Goal: Task Accomplishment & Management: Use online tool/utility

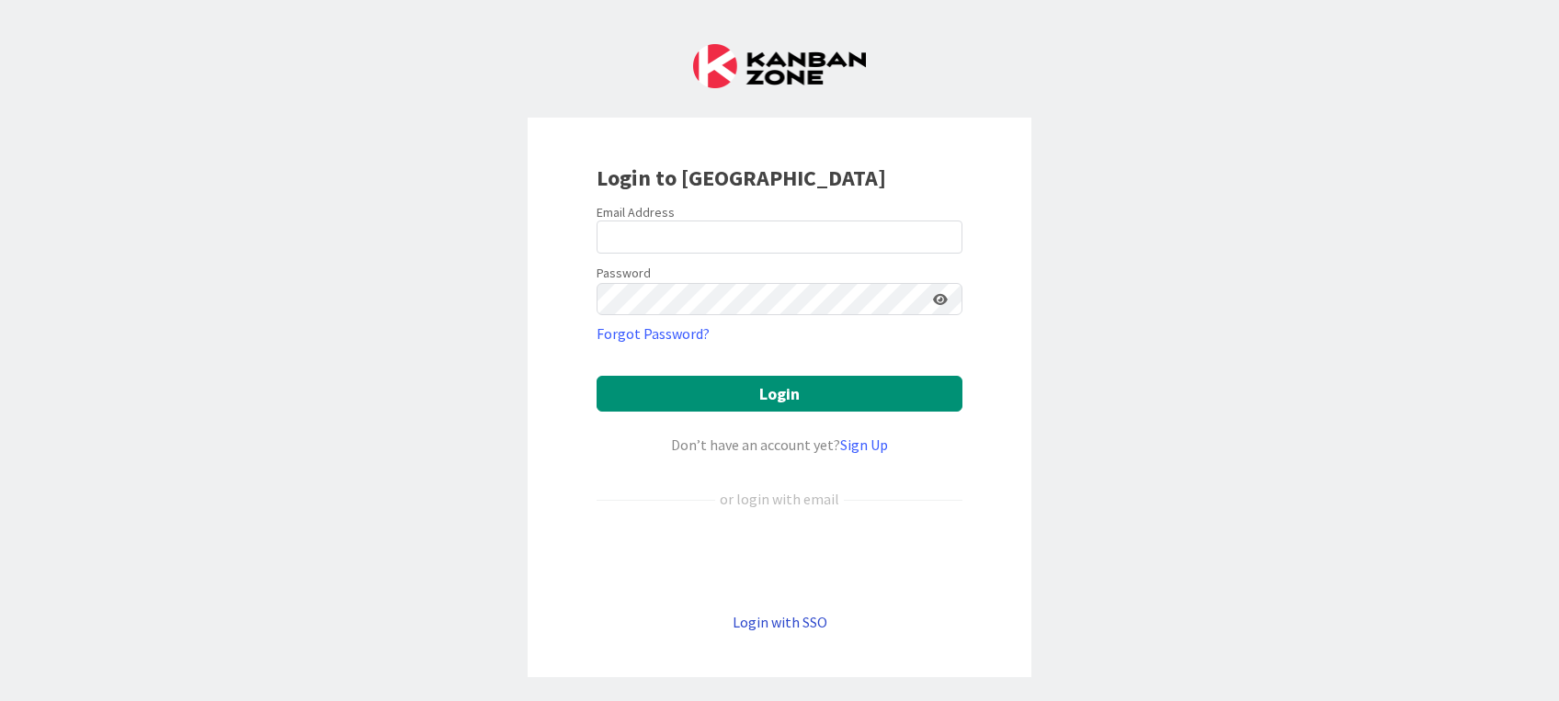
click at [760, 525] on link "Login with SSO" at bounding box center [780, 622] width 95 height 18
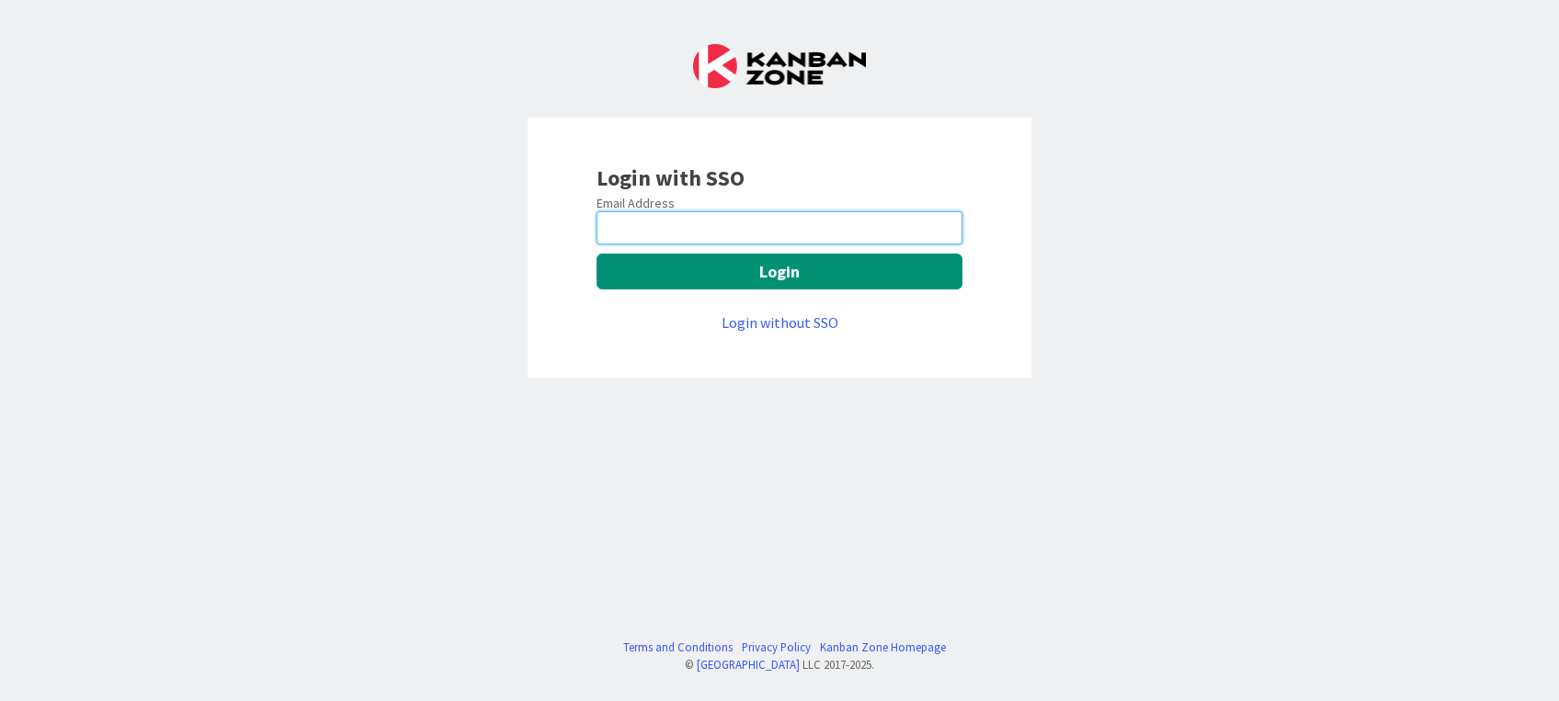
click at [669, 228] on input "email" at bounding box center [780, 227] width 366 height 33
paste input "[PERSON_NAME][EMAIL_ADDRESS][PERSON_NAME][DOMAIN_NAME]"
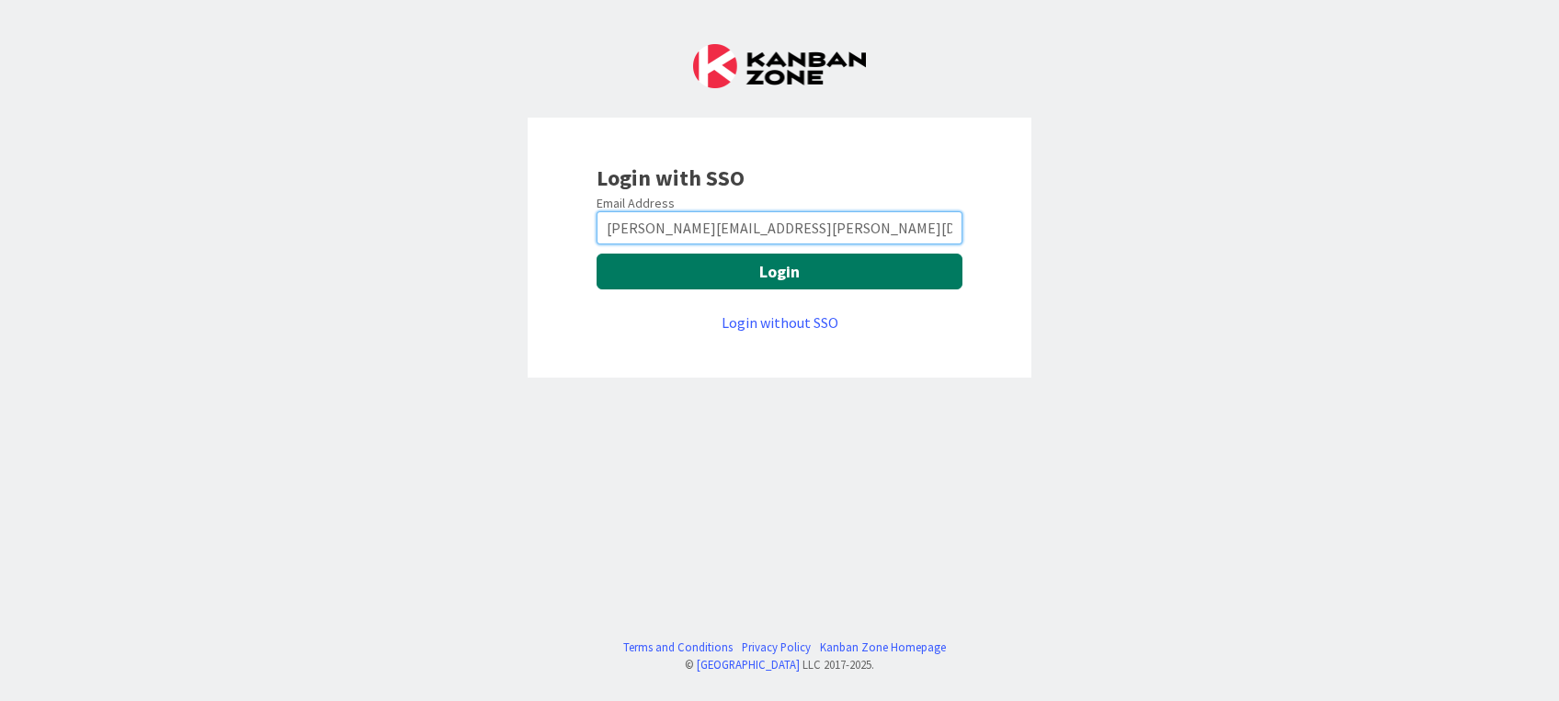
type input "[PERSON_NAME][EMAIL_ADDRESS][PERSON_NAME][DOMAIN_NAME]"
click at [760, 285] on button "Login" at bounding box center [780, 272] width 366 height 36
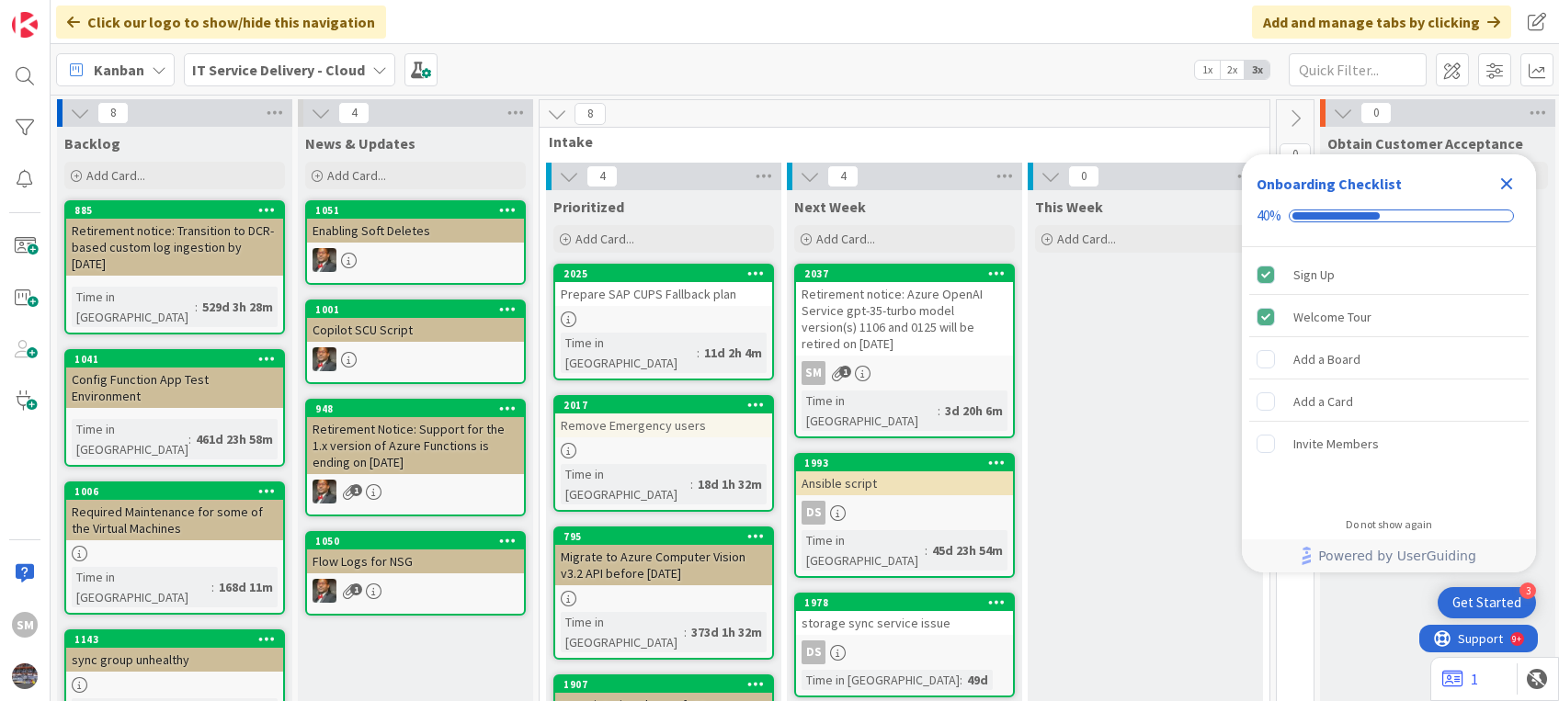
click at [912, 303] on div "Retirement notice: Azure OpenAI Service gpt-35-turbo model version(s) 1106 and …" at bounding box center [904, 319] width 217 height 74
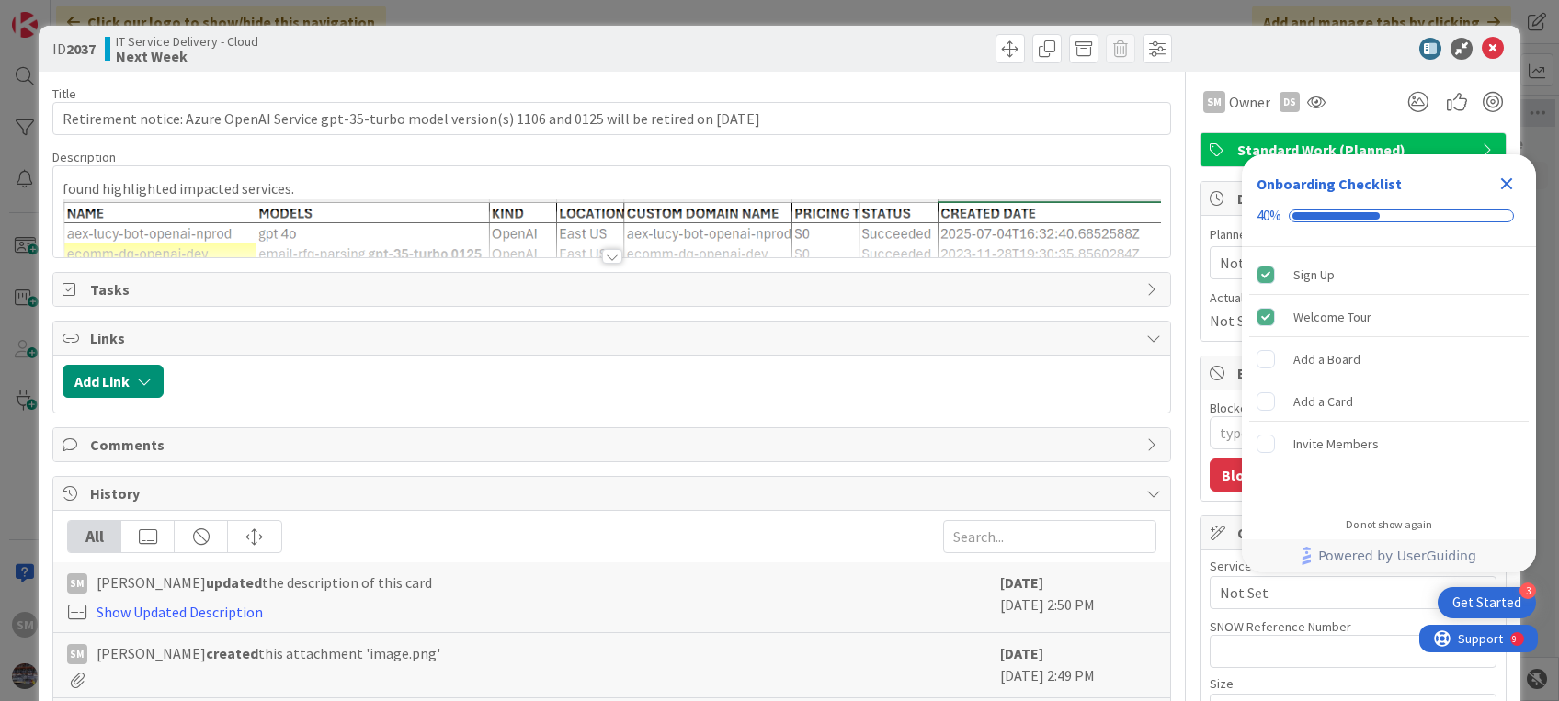
click at [1168, 178] on icon "Close Checklist" at bounding box center [1507, 184] width 22 height 22
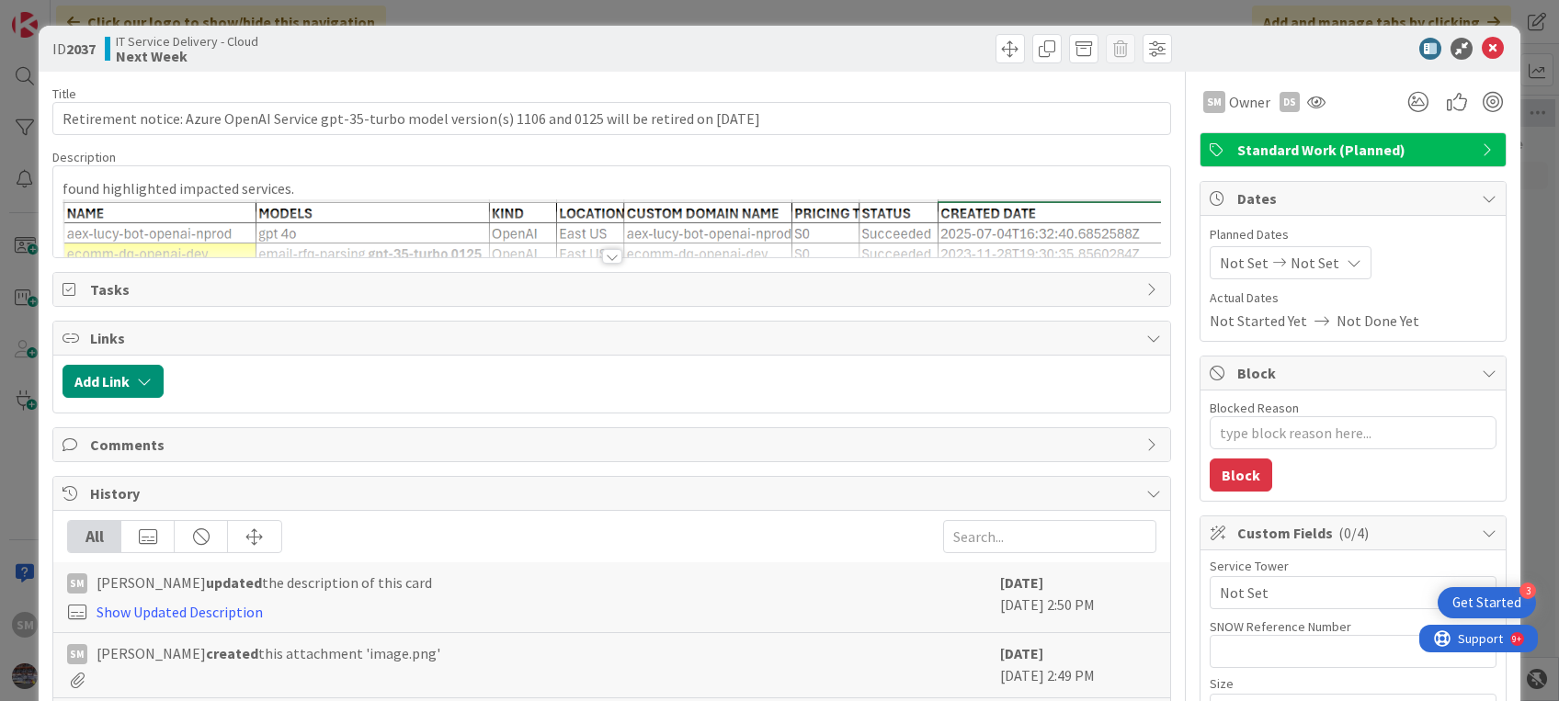
click at [1168, 178] on div "ID 2037 IT Service Delivery - Cloud Next Week Title 119 / 128 Retirement notice…" at bounding box center [779, 350] width 1559 height 701
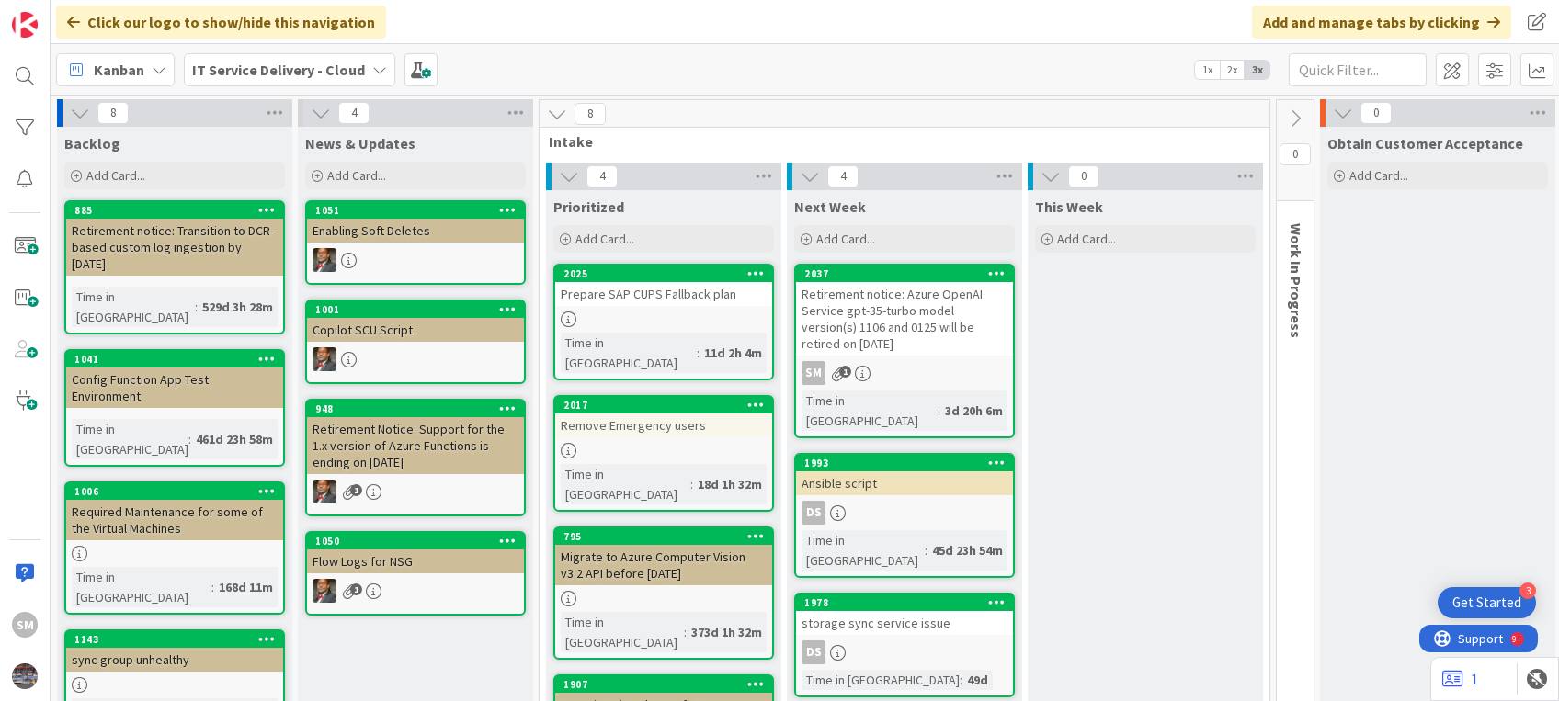
click at [893, 345] on div "Retirement notice: Azure OpenAI Service gpt-35-turbo model version(s) 1106 and …" at bounding box center [904, 319] width 217 height 74
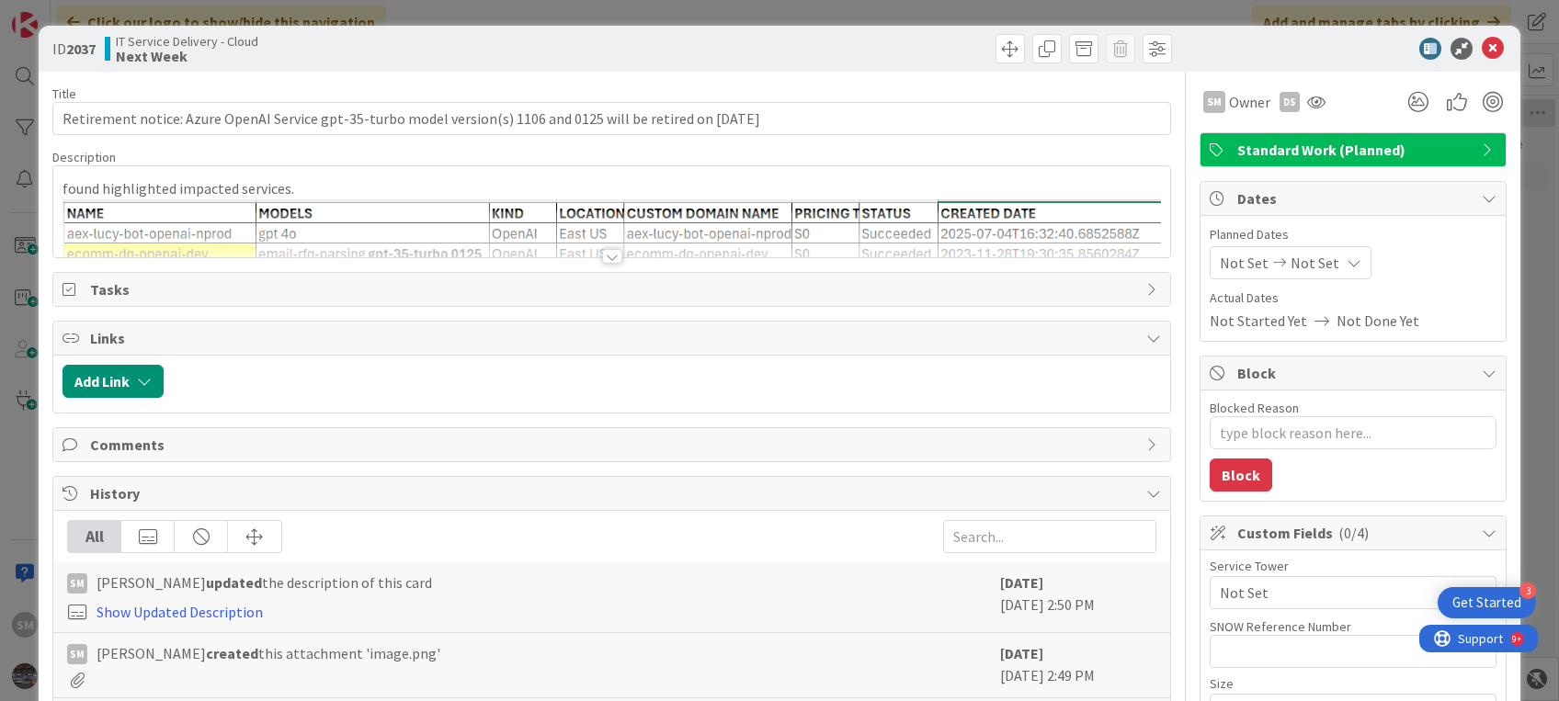
type textarea "x"
click at [602, 259] on div at bounding box center [612, 256] width 20 height 15
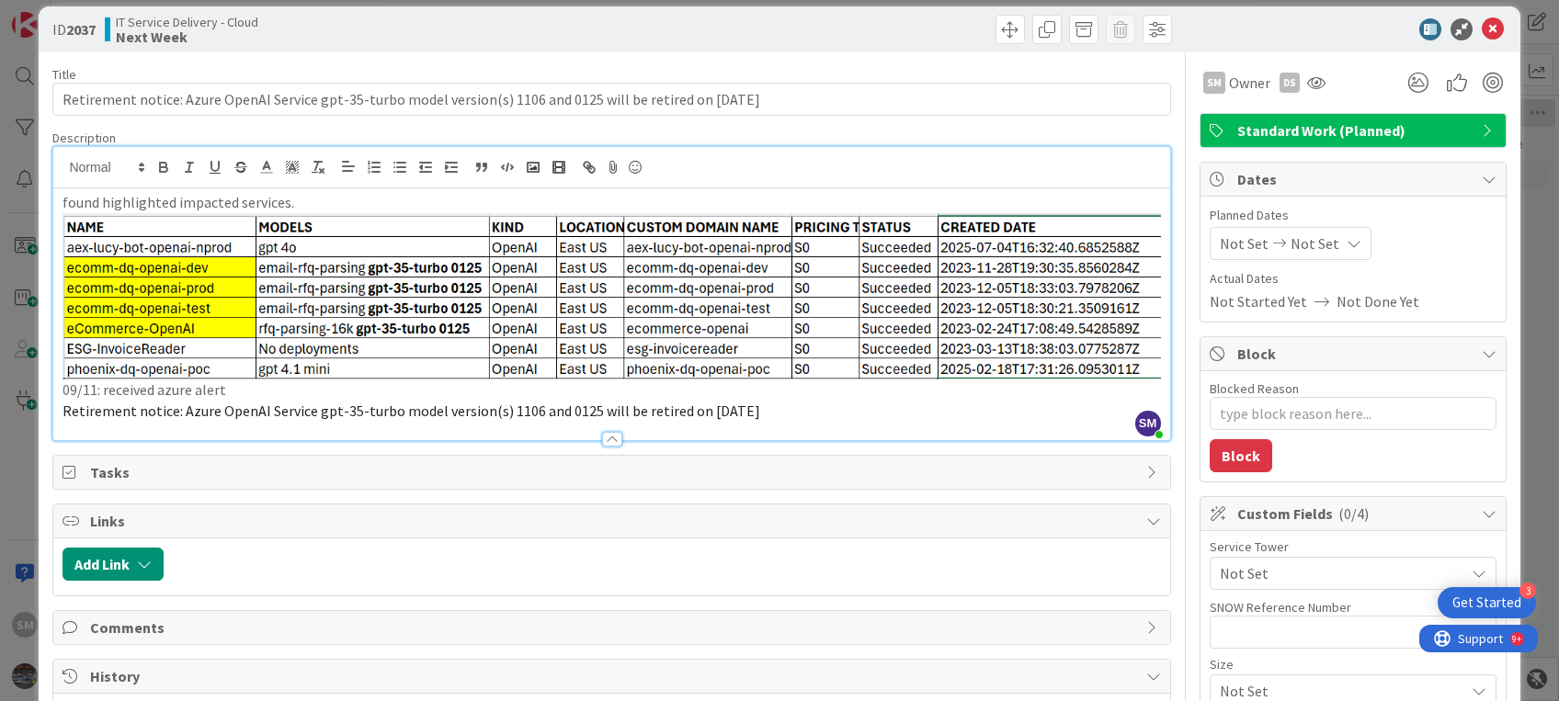
scroll to position [23, 0]
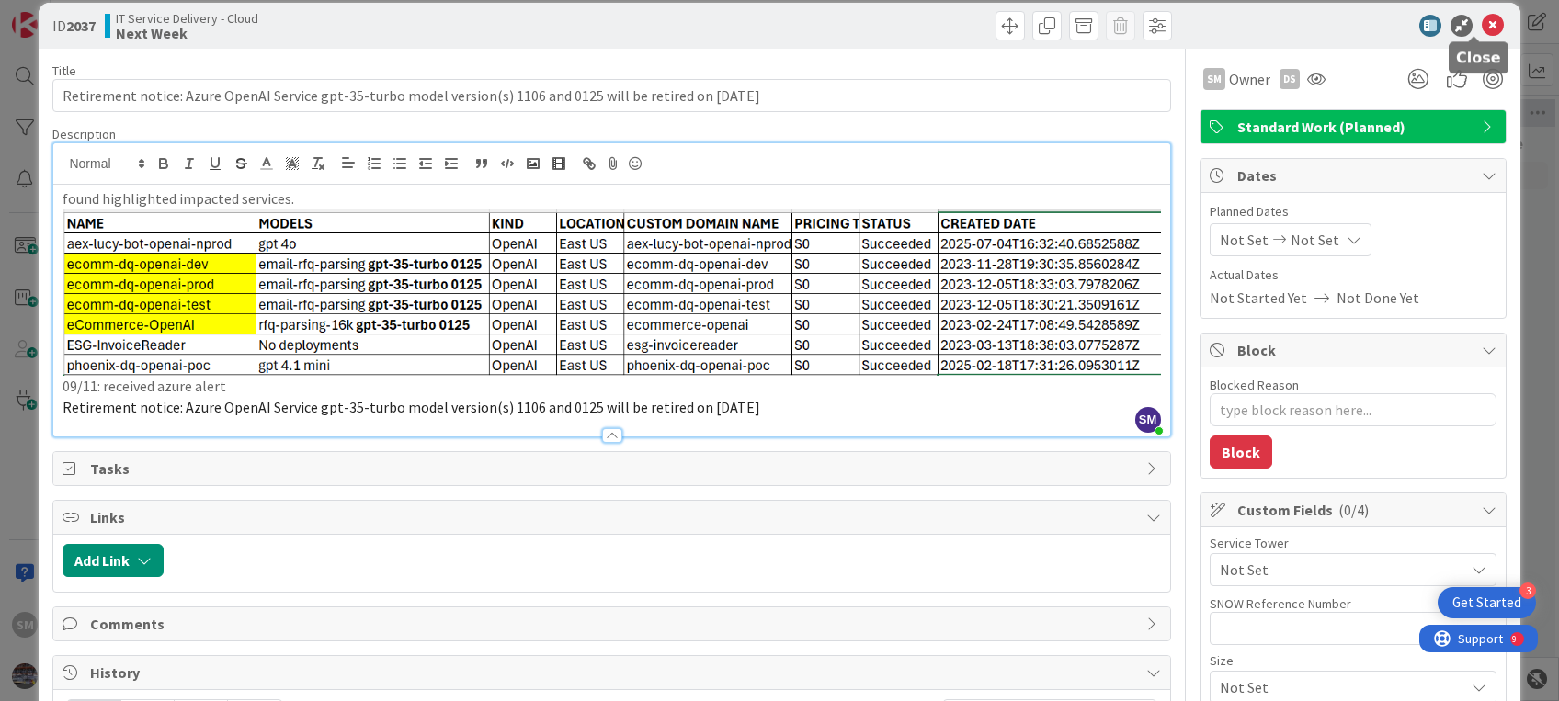
click at [1168, 29] on icon at bounding box center [1493, 26] width 22 height 22
